Goal: Information Seeking & Learning: Stay updated

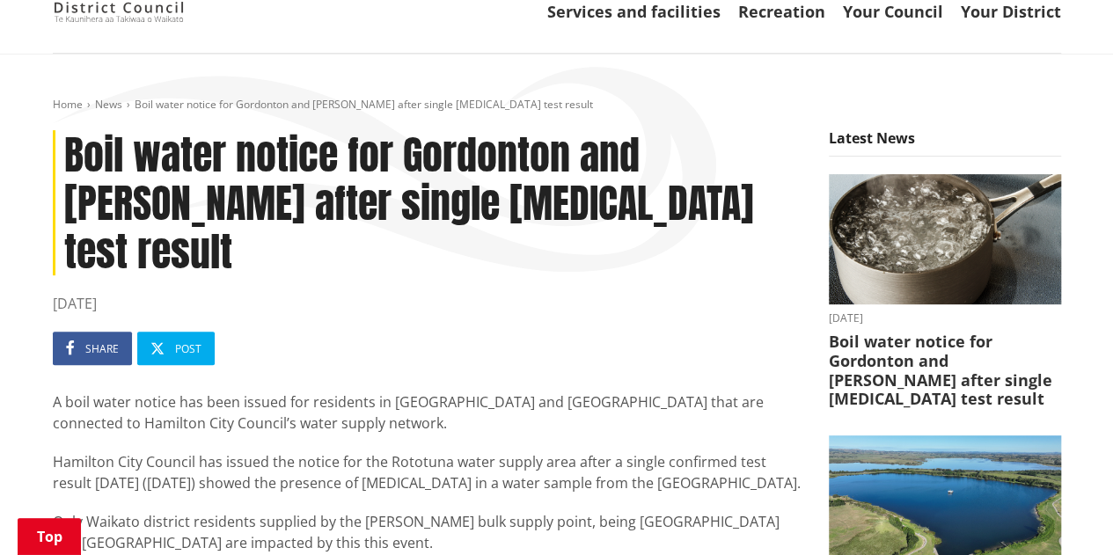
scroll to position [176, 0]
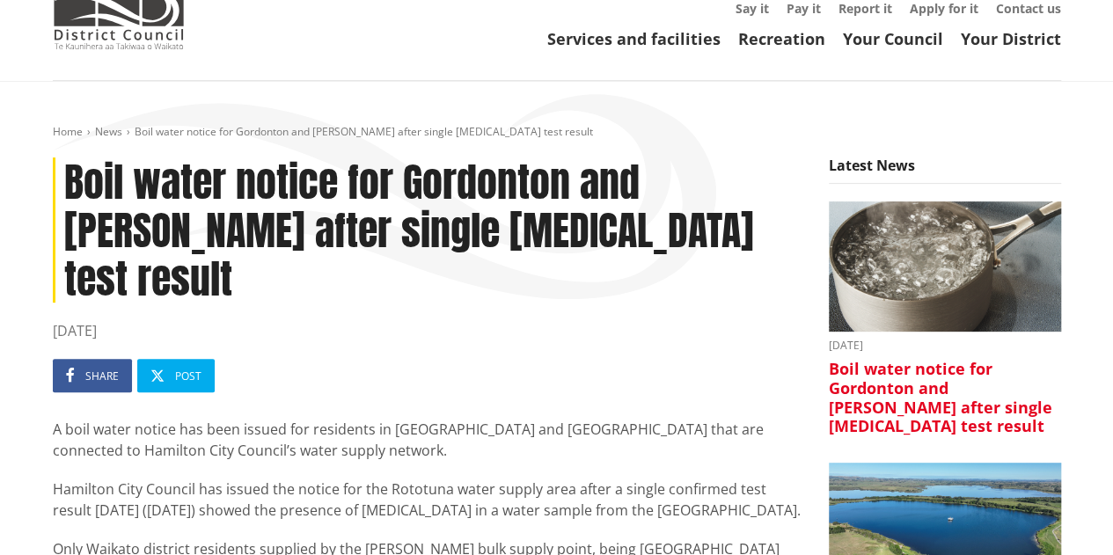
click at [880, 360] on h3 "Boil water notice for Gordonton and [PERSON_NAME] after single [MEDICAL_DATA] t…" at bounding box center [945, 398] width 232 height 76
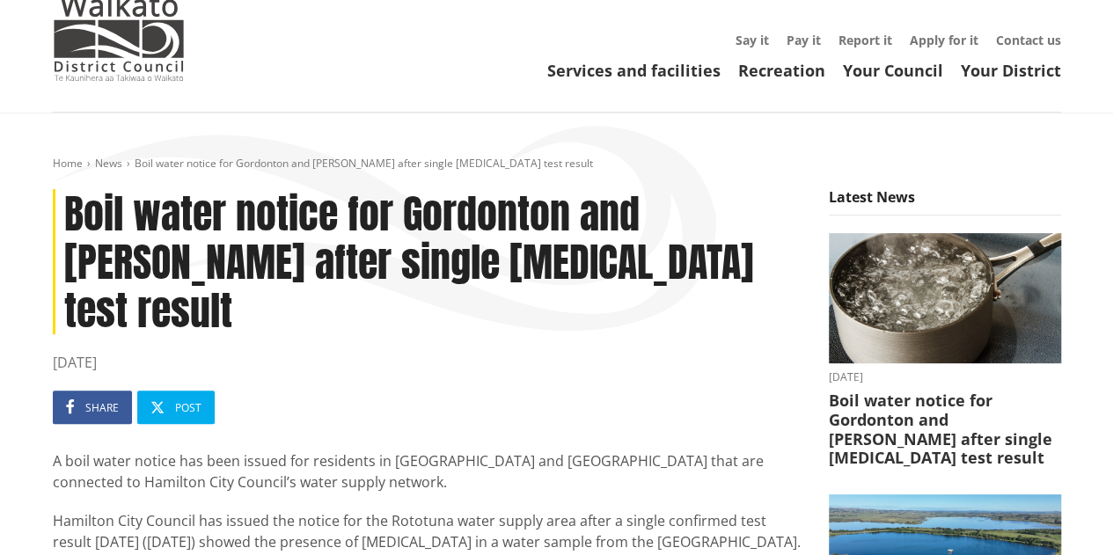
scroll to position [264, 0]
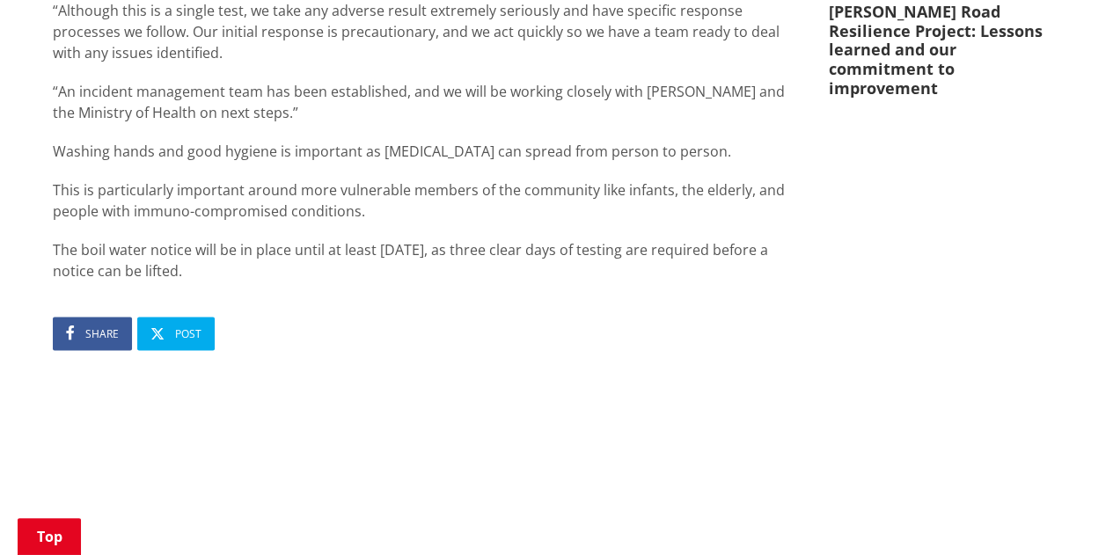
scroll to position [616, 0]
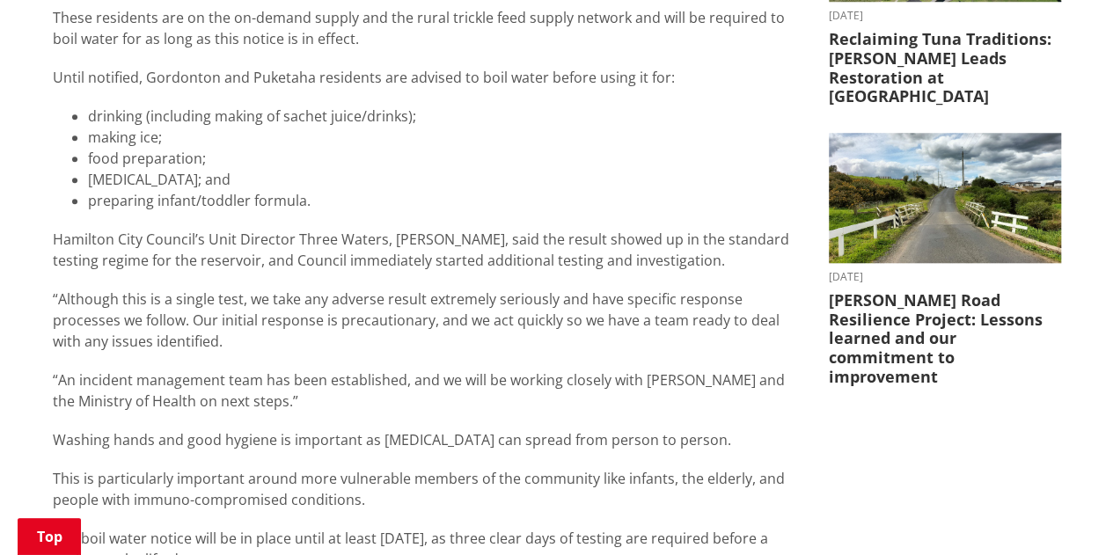
scroll to position [704, 0]
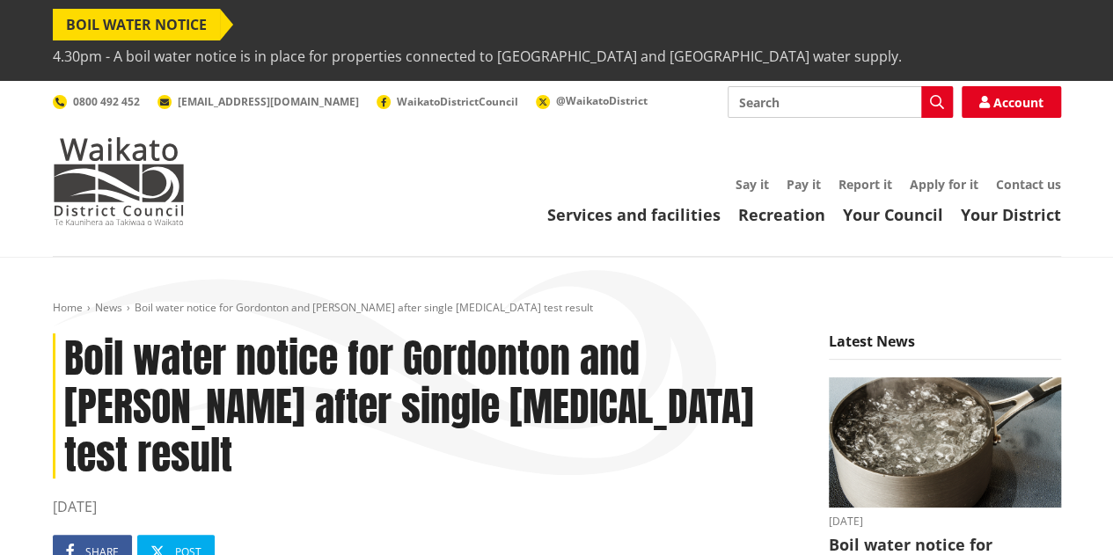
click at [384, 40] on span "4.30pm - A boil water notice is in place for properties connected to [GEOGRAPHI…" at bounding box center [477, 56] width 849 height 32
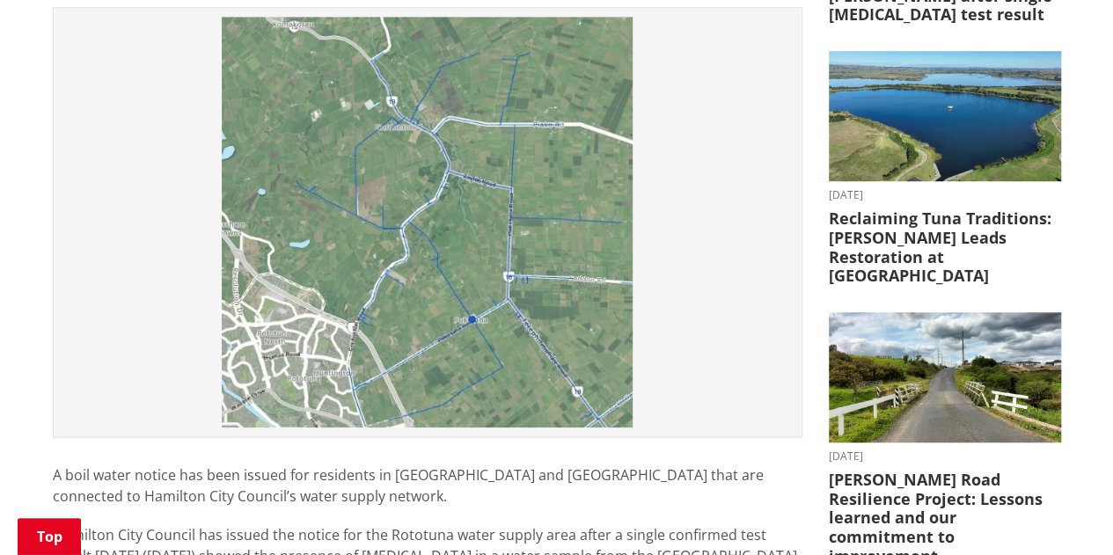
scroll to position [616, 0]
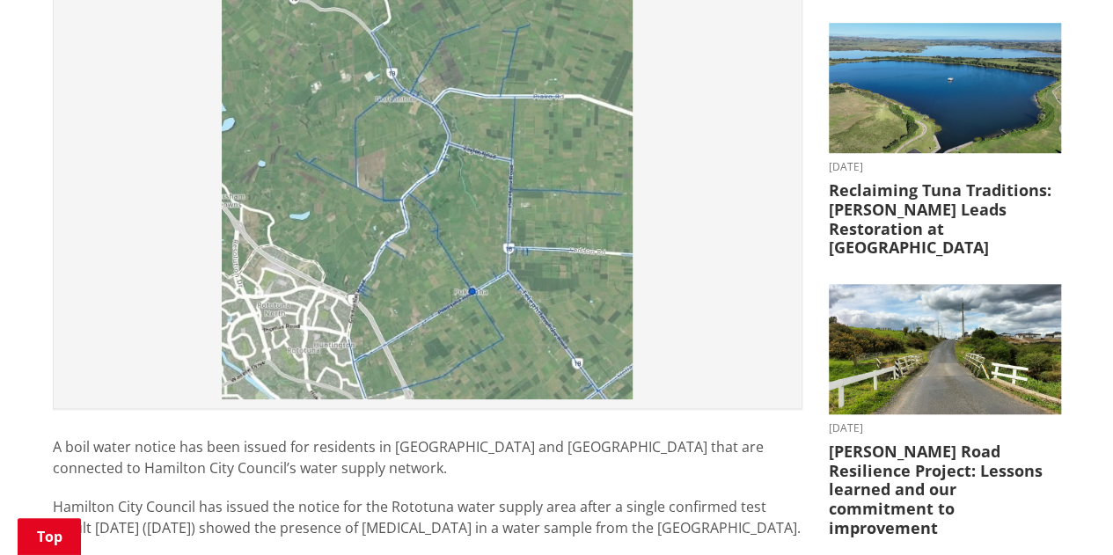
click at [480, 170] on img at bounding box center [427, 194] width 730 height 411
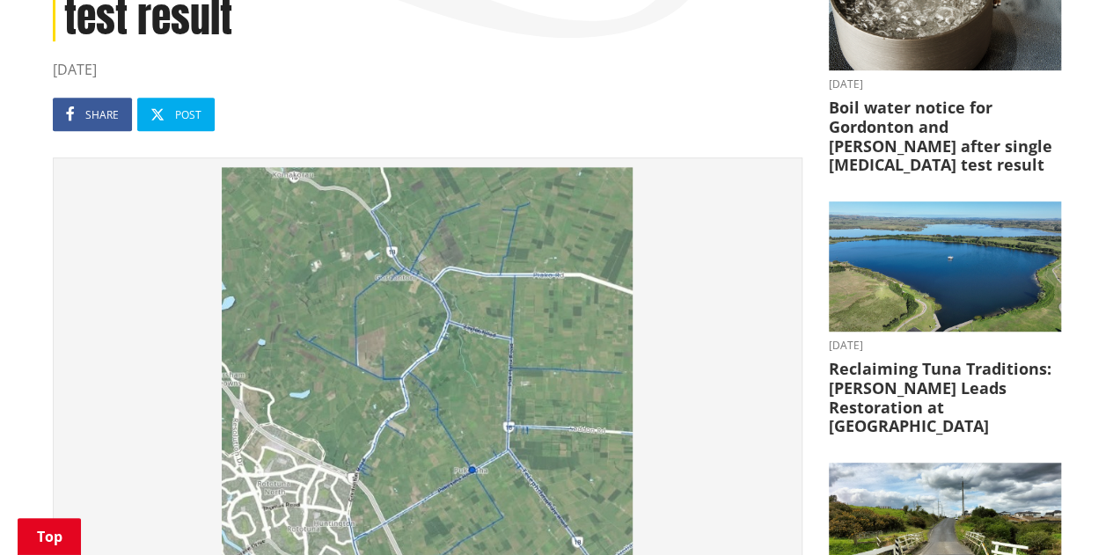
scroll to position [440, 0]
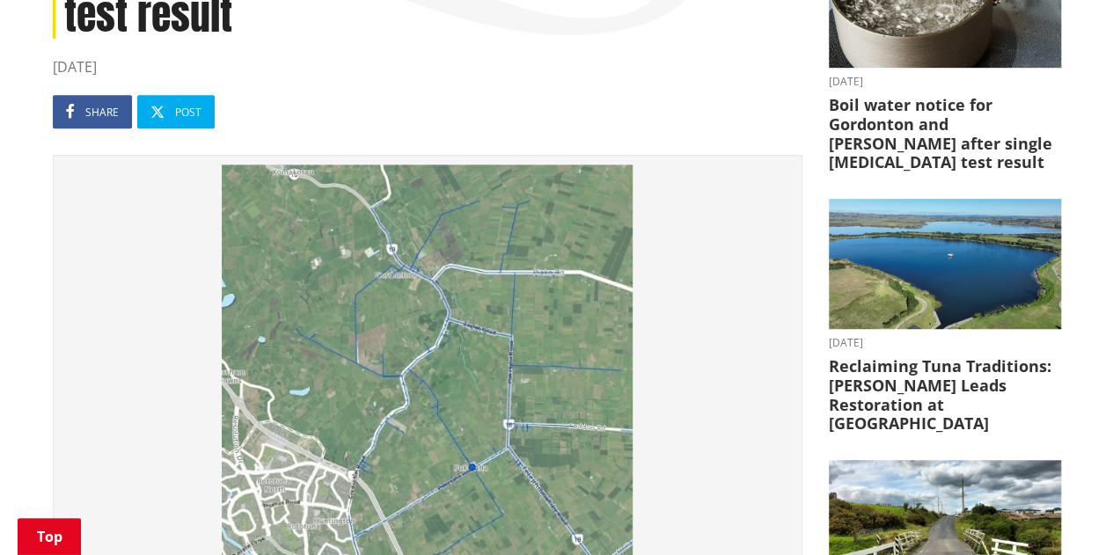
click at [468, 298] on img at bounding box center [427, 370] width 730 height 411
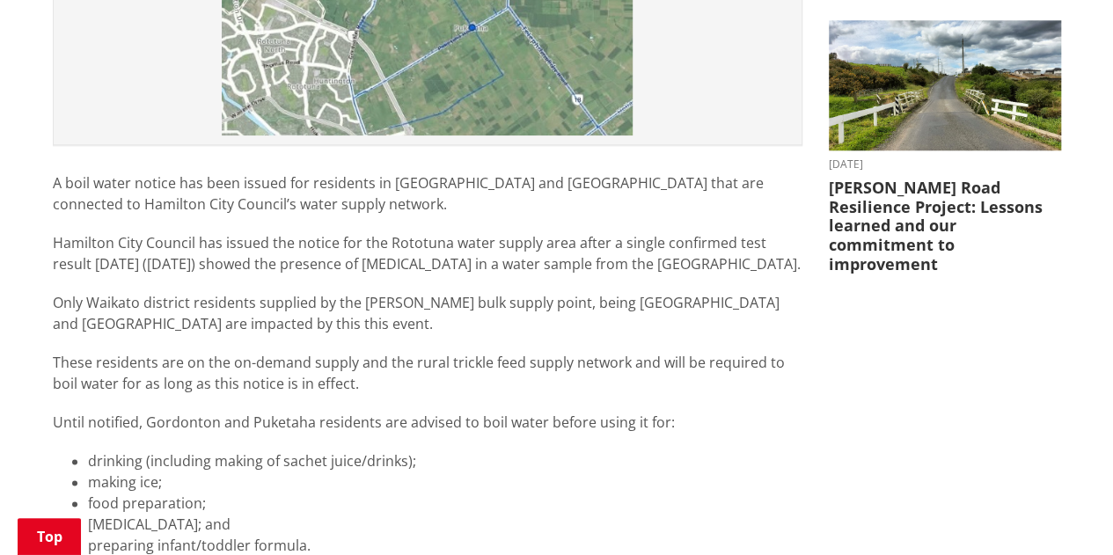
click at [350, 352] on p "These residents are on the on-demand supply and the rural trickle feed supply n…" at bounding box center [428, 373] width 750 height 42
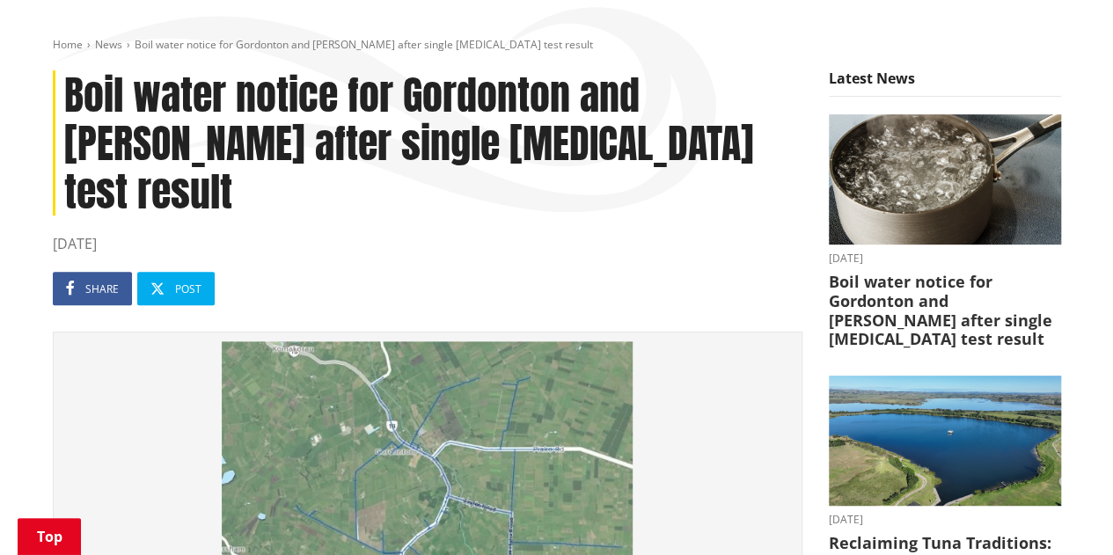
scroll to position [88, 0]
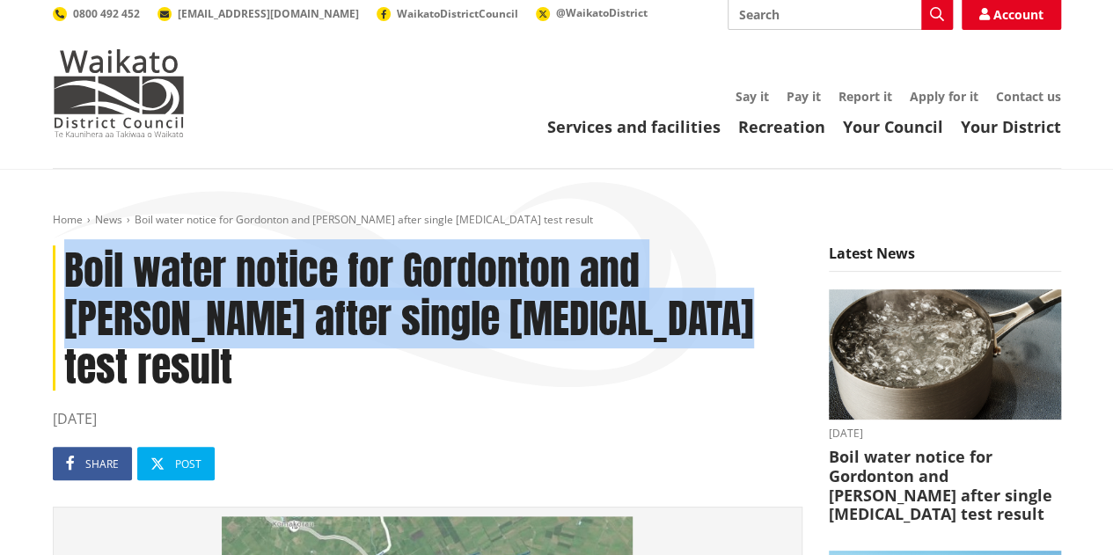
drag, startPoint x: 532, startPoint y: 281, endPoint x: 12, endPoint y: 245, distance: 521.2
click at [602, 310] on h1 "Boil water notice for Gordonton and [PERSON_NAME] after single [MEDICAL_DATA] t…" at bounding box center [428, 318] width 750 height 146
drag, startPoint x: 553, startPoint y: 287, endPoint x: 68, endPoint y: 247, distance: 486.4
click at [68, 247] on h1 "Boil water notice for Gordonton and [PERSON_NAME] after single [MEDICAL_DATA] t…" at bounding box center [428, 318] width 750 height 146
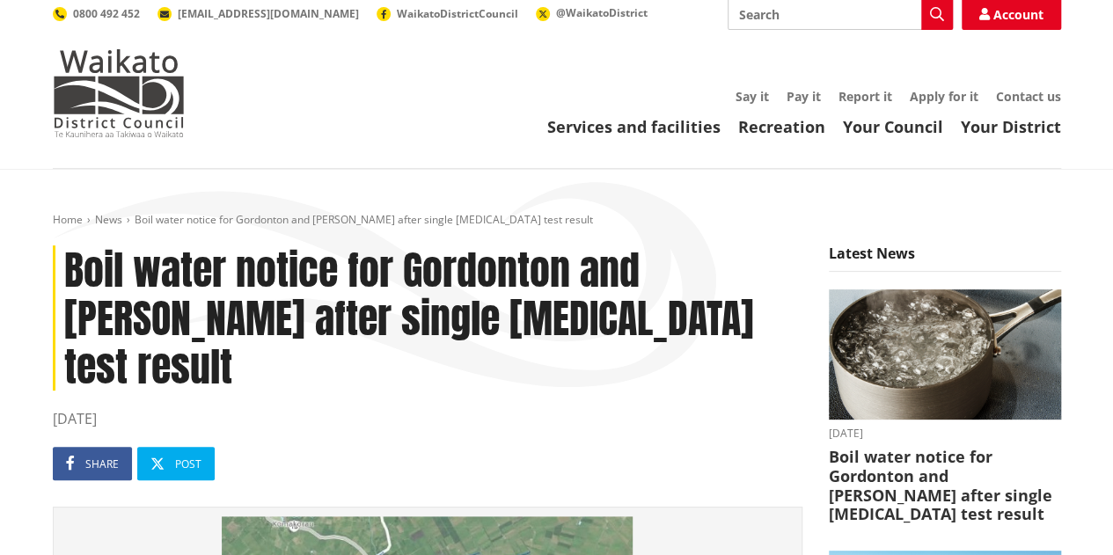
click at [734, 408] on time "[DATE]" at bounding box center [428, 418] width 750 height 21
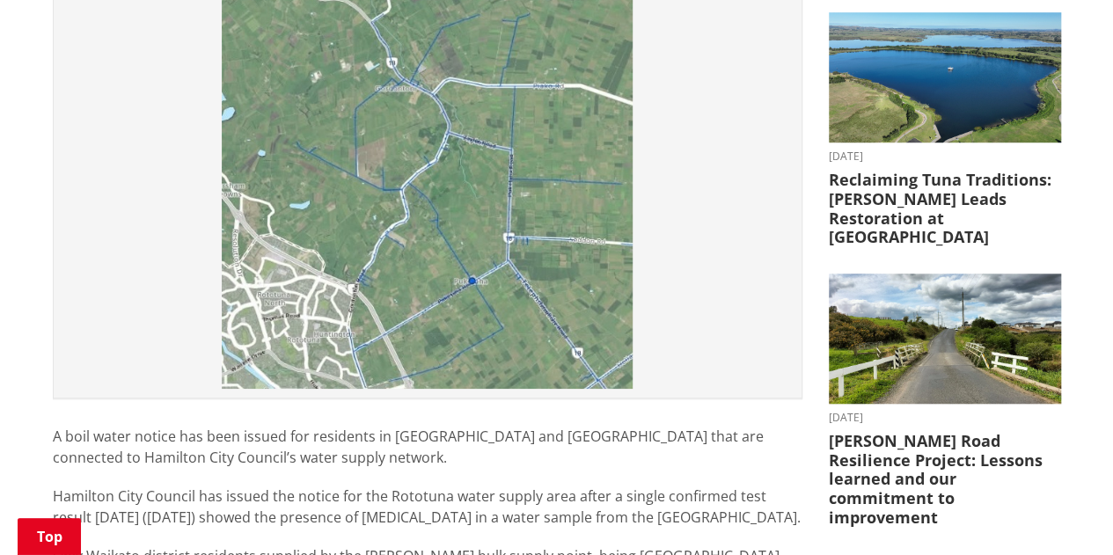
scroll to position [616, 0]
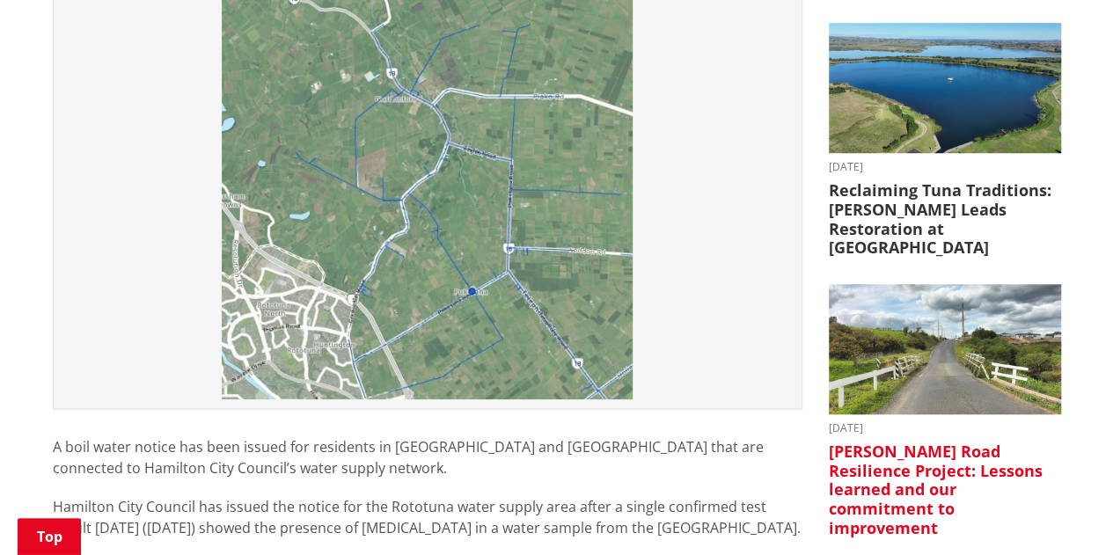
click at [920, 443] on h3 "[PERSON_NAME] Road Resilience Project: Lessons learned and our commitment to im…" at bounding box center [945, 490] width 232 height 95
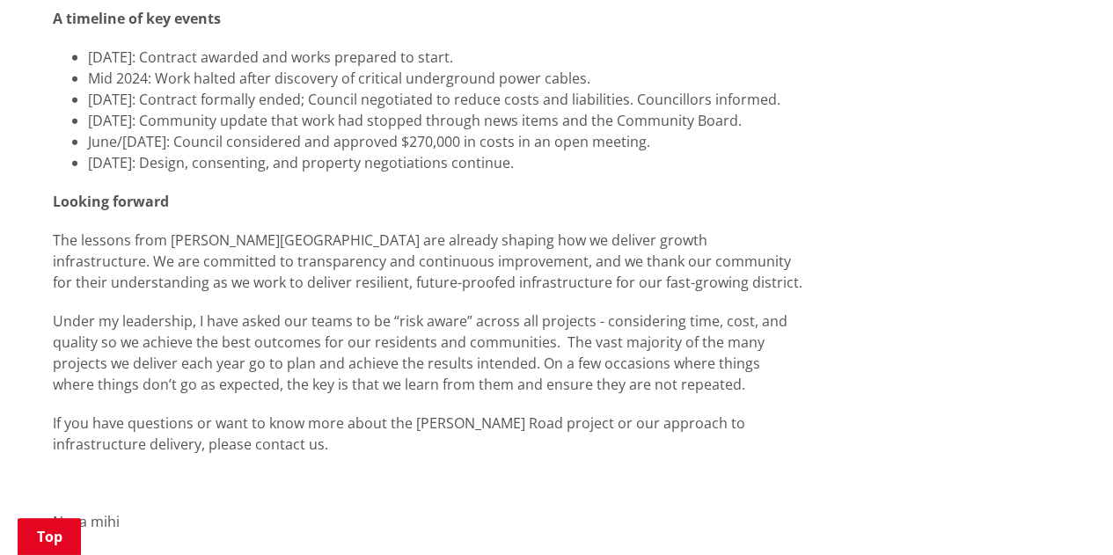
scroll to position [2024, 0]
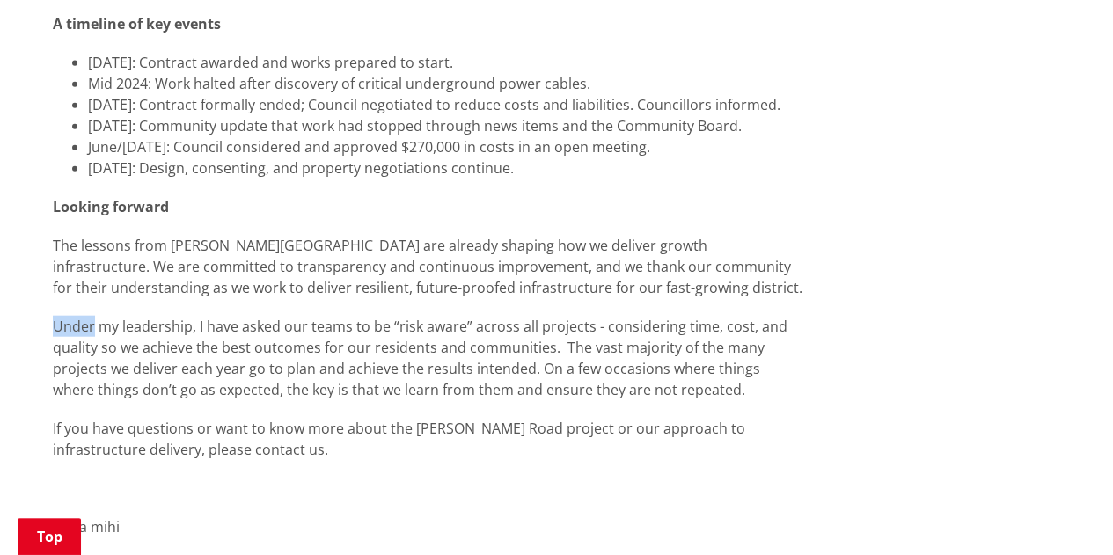
drag, startPoint x: 66, startPoint y: 312, endPoint x: 135, endPoint y: 312, distance: 69.5
click at [116, 316] on p "Under my leadership, I have asked our teams to be “risk aware” across all proje…" at bounding box center [428, 358] width 750 height 84
drag, startPoint x: 205, startPoint y: 311, endPoint x: 194, endPoint y: 312, distance: 11.5
click at [194, 316] on p "Under my leadership, I have asked our teams to be “risk aware” across all proje…" at bounding box center [428, 358] width 750 height 84
click at [143, 318] on p "Under my leadership, I have asked our teams to be “risk aware” across all proje…" at bounding box center [428, 358] width 750 height 84
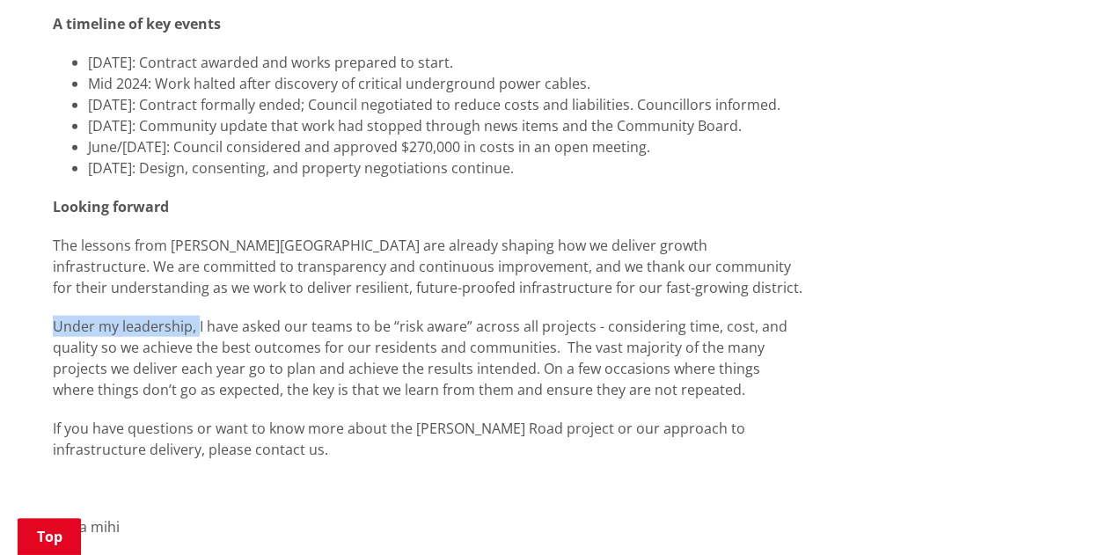
drag, startPoint x: 53, startPoint y: 313, endPoint x: 197, endPoint y: 313, distance: 144.3
click at [197, 316] on p "Under my leadership, I have asked our teams to be “risk aware” across all proje…" at bounding box center [428, 358] width 750 height 84
click at [354, 319] on p "Under my leadership, I have asked our teams to be “risk aware” across all proje…" at bounding box center [428, 358] width 750 height 84
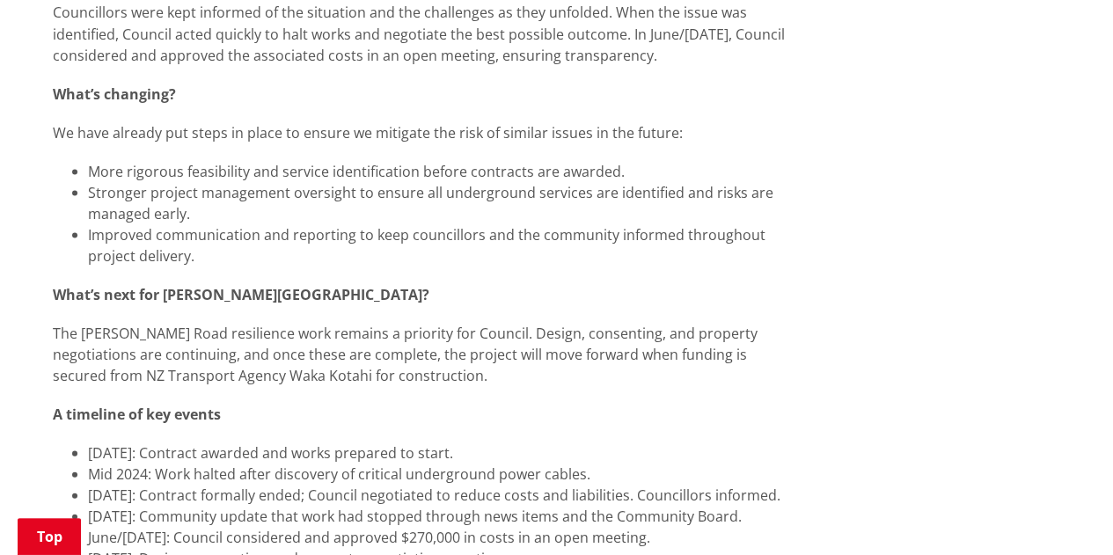
scroll to position [1496, 0]
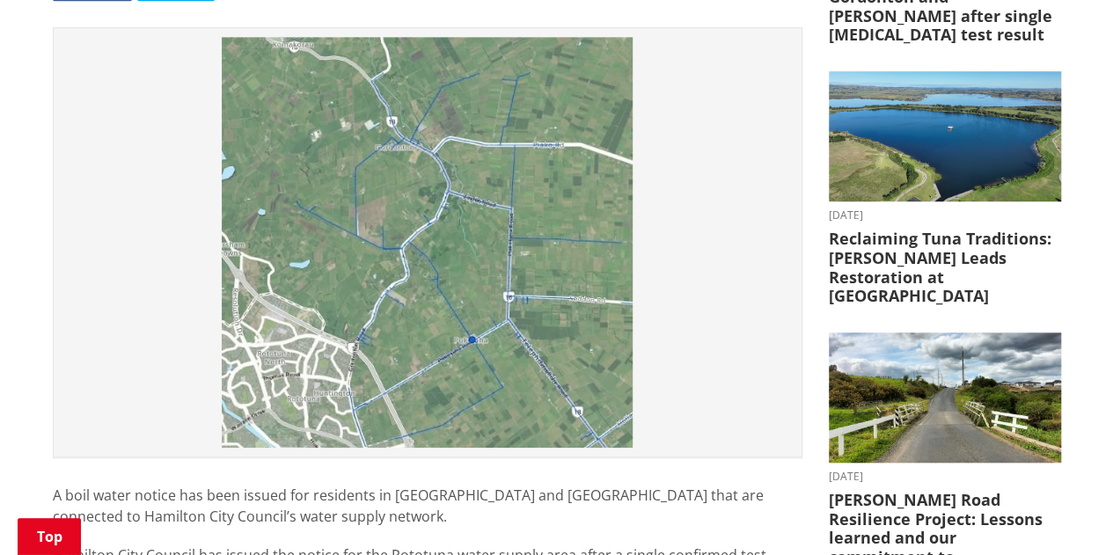
scroll to position [528, 0]
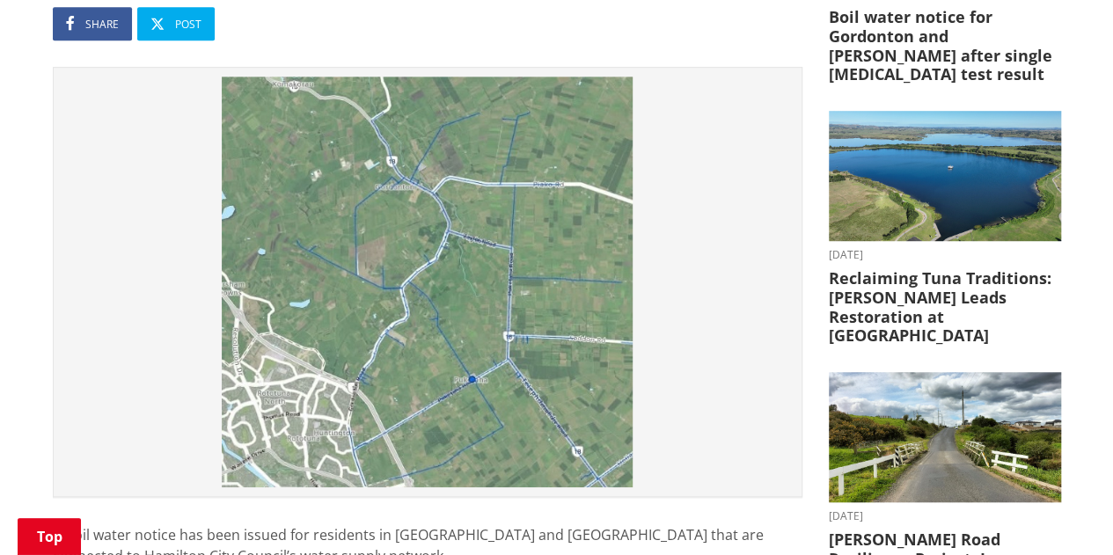
click at [548, 187] on img at bounding box center [427, 282] width 730 height 411
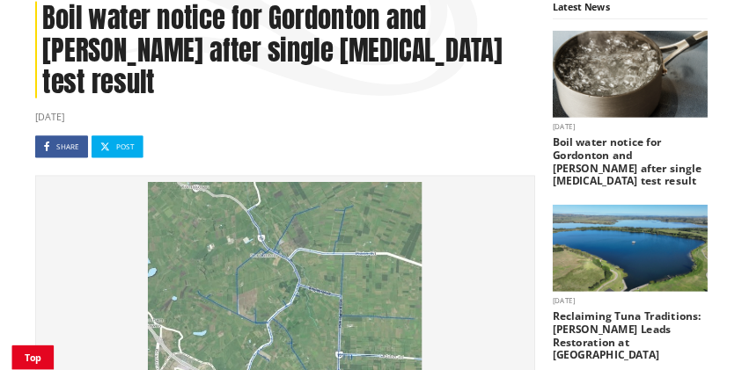
scroll to position [440, 0]
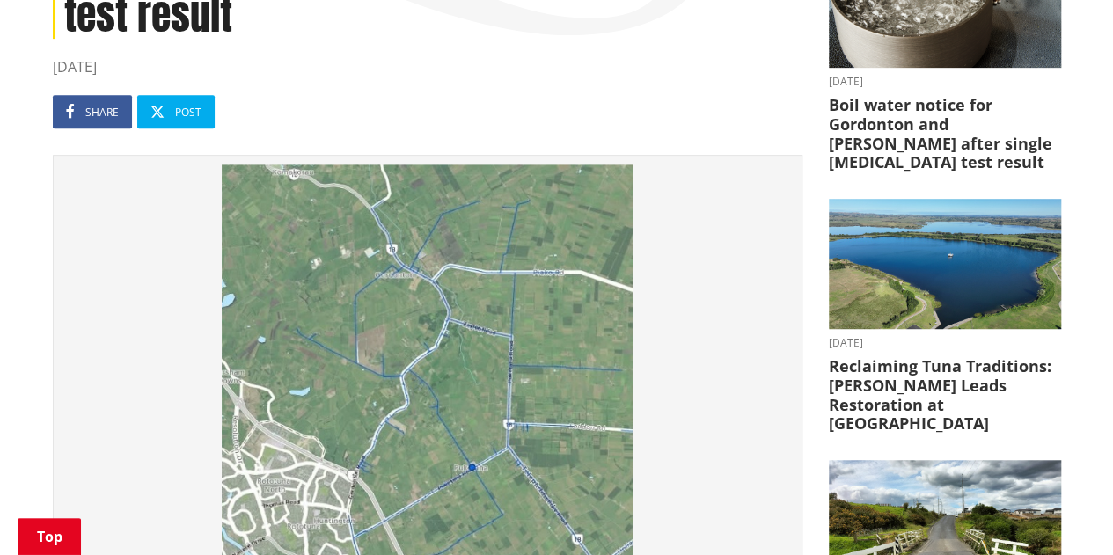
click at [521, 383] on img at bounding box center [427, 370] width 730 height 411
click at [526, 399] on img at bounding box center [427, 370] width 730 height 411
click at [477, 397] on img at bounding box center [427, 370] width 730 height 411
click at [470, 383] on img at bounding box center [427, 370] width 730 height 411
click at [540, 363] on img at bounding box center [427, 370] width 730 height 411
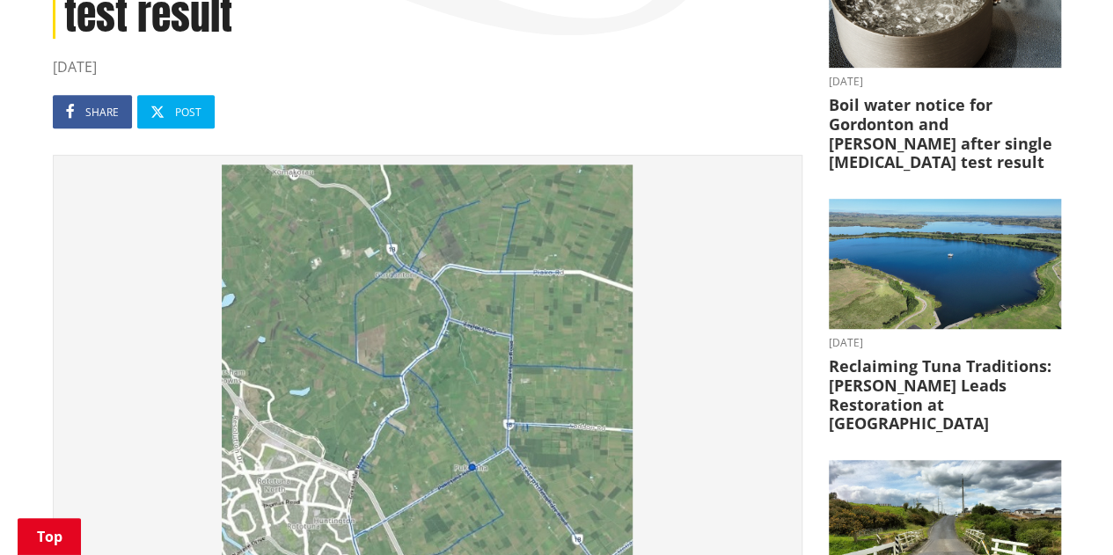
click at [524, 189] on img at bounding box center [427, 370] width 730 height 411
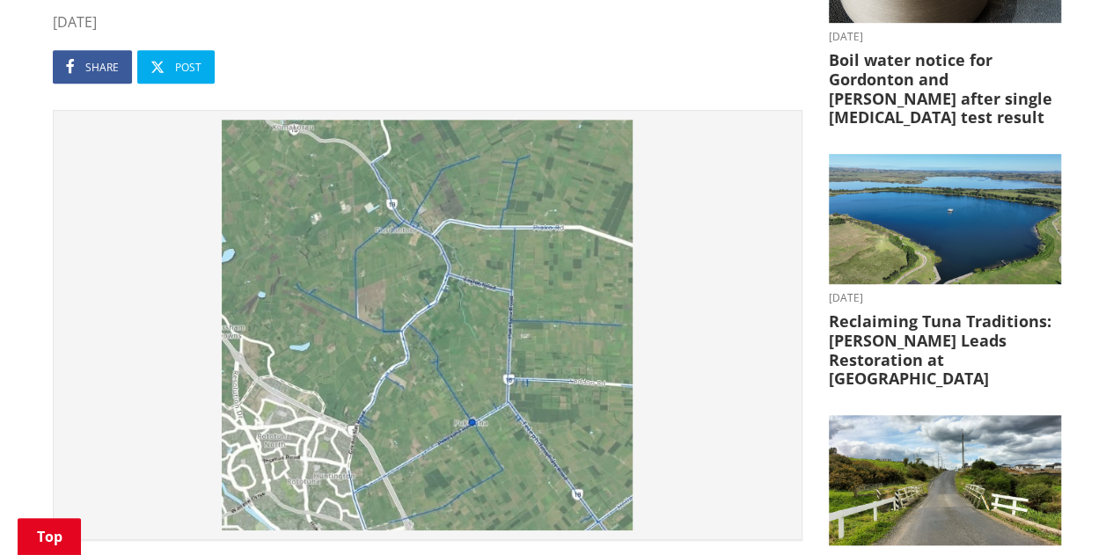
scroll to position [522, 0]
